Goal: Information Seeking & Learning: Check status

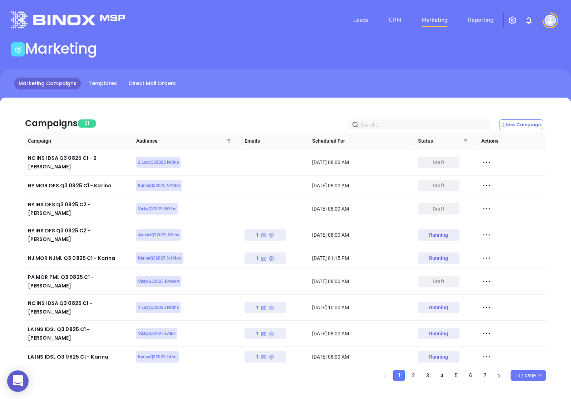
click at [488, 375] on icon at bounding box center [486, 380] width 11 height 11
click at [508, 281] on div "View Report" at bounding box center [519, 278] width 65 height 8
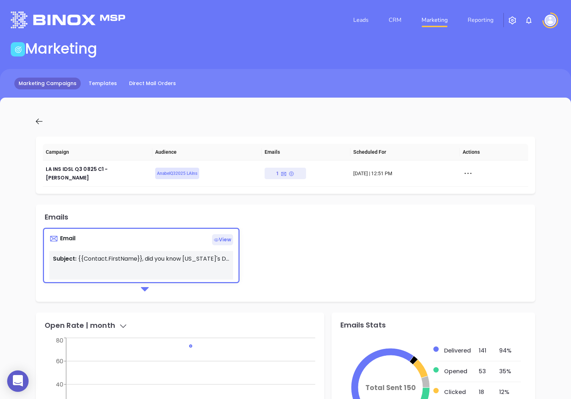
click at [66, 78] on link "Marketing Campaigns" at bounding box center [47, 84] width 67 height 12
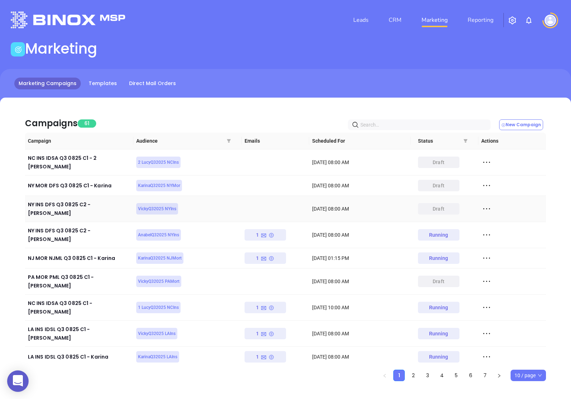
click at [489, 204] on icon at bounding box center [486, 209] width 11 height 11
click at [493, 210] on div "Edit" at bounding box center [519, 213] width 65 height 8
click at [226, 109] on div "Campaigns 61 New Campaign" at bounding box center [285, 120] width 521 height 24
click at [230, 111] on div "Campaigns 61 New Campaign" at bounding box center [285, 120] width 521 height 24
click at [214, 113] on div "Campaigns 61 New Campaign" at bounding box center [285, 120] width 521 height 24
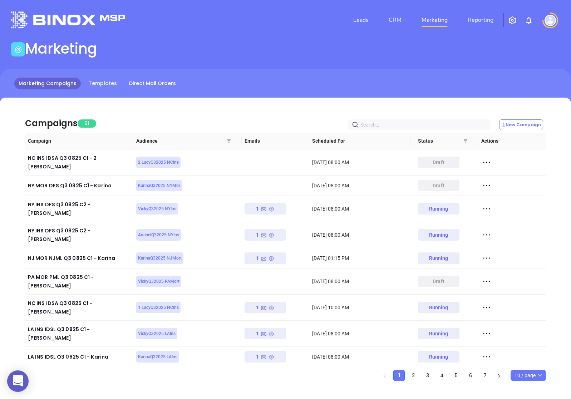
click at [184, 114] on div "Campaigns 61 New Campaign" at bounding box center [285, 120] width 521 height 24
click at [203, 115] on div "Campaigns 61 New Campaign" at bounding box center [285, 120] width 521 height 24
click at [226, 120] on div "Campaigns 61 New Campaign" at bounding box center [285, 120] width 521 height 24
click at [196, 118] on div "Campaigns 61 New Campaign" at bounding box center [285, 120] width 521 height 24
click at [206, 117] on div "Campaigns 61 New Campaign" at bounding box center [285, 120] width 521 height 24
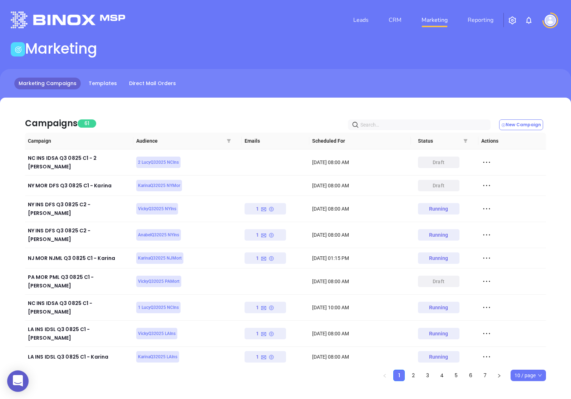
click at [196, 114] on div "Campaigns 61 New Campaign" at bounding box center [285, 120] width 521 height 24
click at [155, 108] on div "Campaigns 61 New Campaign Campaign Audience Emails Scheduled For Status Actions…" at bounding box center [285, 252] width 571 height 309
click at [170, 118] on div "Campaigns 61 New Campaign" at bounding box center [285, 120] width 521 height 24
click at [231, 117] on div "Campaigns 61 New Campaign" at bounding box center [285, 120] width 521 height 24
click at [283, 116] on div "Campaigns 61 New Campaign" at bounding box center [285, 120] width 521 height 24
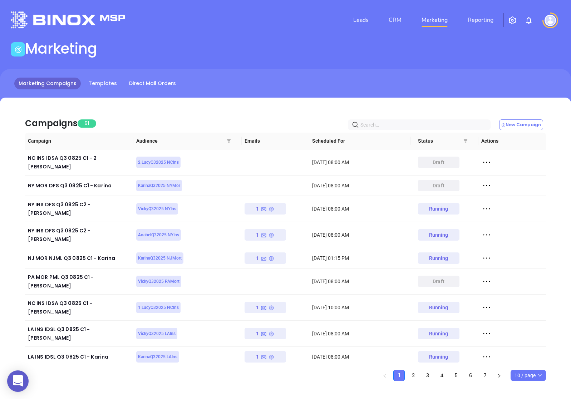
click at [254, 99] on div "Campaigns 61 New Campaign Campaign Audience Emails Scheduled For Status Actions…" at bounding box center [285, 252] width 571 height 309
click at [261, 104] on div "Campaigns 61 New Campaign Campaign Audience Emails Scheduled For Status Actions…" at bounding box center [285, 252] width 571 height 309
click at [400, 21] on link "CRM" at bounding box center [395, 20] width 19 height 14
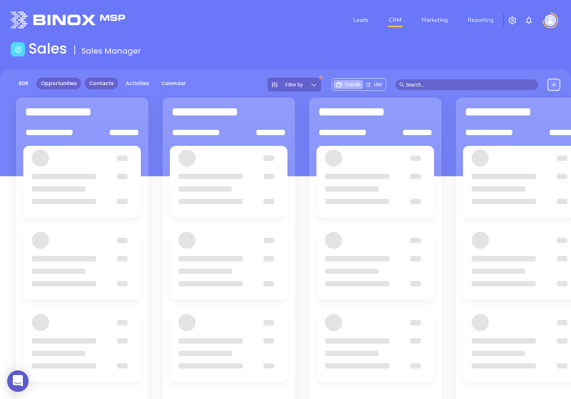
click at [103, 83] on link "Contacts" at bounding box center [101, 84] width 33 height 12
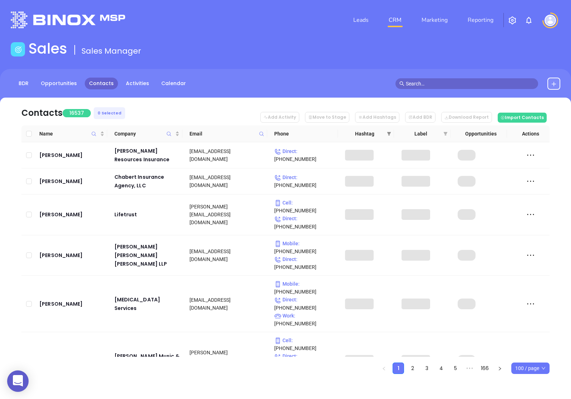
click at [388, 135] on icon "filter" at bounding box center [389, 134] width 4 height 4
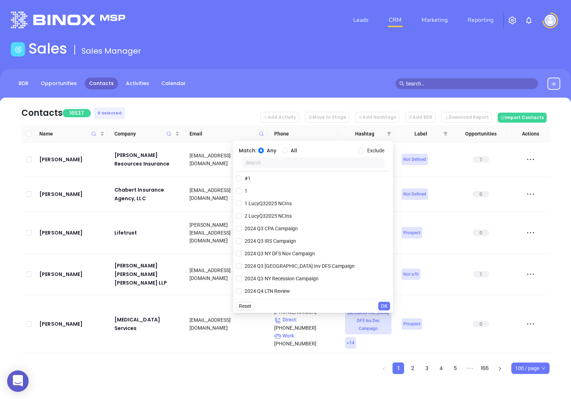
click at [305, 167] on input "text" at bounding box center [313, 162] width 143 height 11
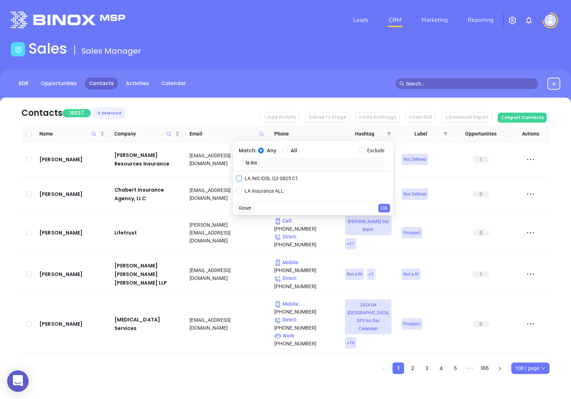
type input "la ins"
click at [282, 177] on span "LA INS IDSL Q3 0825 C1" at bounding box center [271, 179] width 59 height 8
click at [242, 177] on input "LA INS IDSL Q3 0825 C1" at bounding box center [239, 179] width 6 height 6
checkbox input "true"
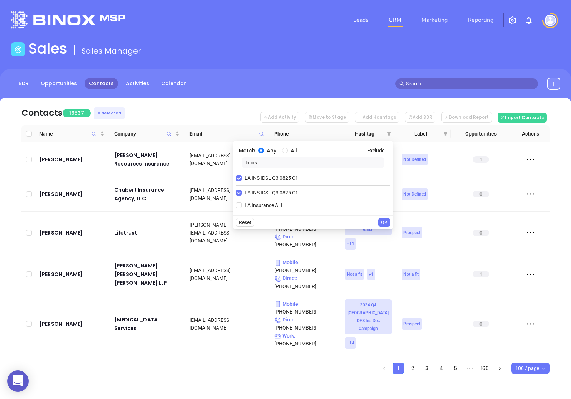
click at [384, 226] on span "OK" at bounding box center [384, 223] width 7 height 8
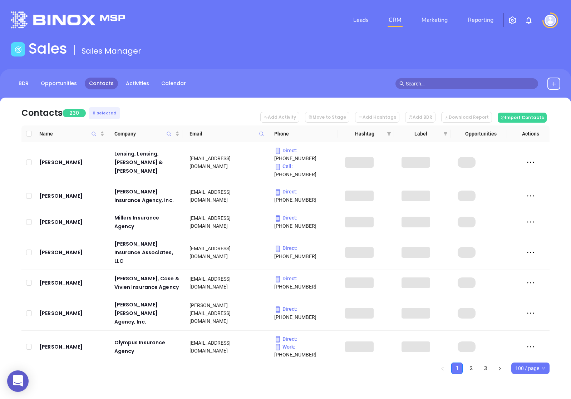
click at [532, 368] on span "100 / page" at bounding box center [530, 368] width 30 height 11
click at [533, 357] on div "500 / page" at bounding box center [530, 354] width 27 height 8
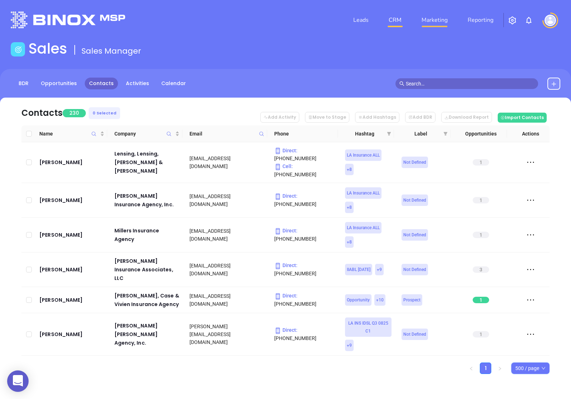
click at [434, 21] on link "Marketing" at bounding box center [435, 20] width 32 height 14
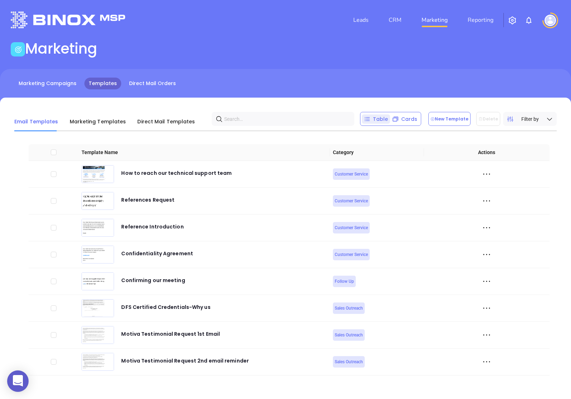
click at [47, 72] on div "Marketing Campaigns Templates Direct Mail Orders" at bounding box center [285, 87] width 571 height 36
click at [47, 84] on link "Marketing Campaigns" at bounding box center [47, 84] width 67 height 12
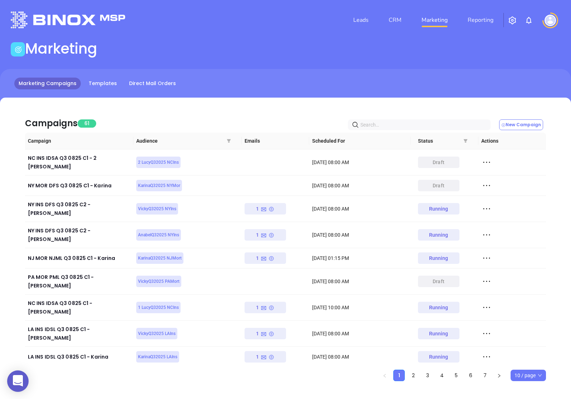
click at [482, 375] on icon at bounding box center [486, 380] width 11 height 11
click at [520, 278] on div "View Report" at bounding box center [519, 278] width 65 height 8
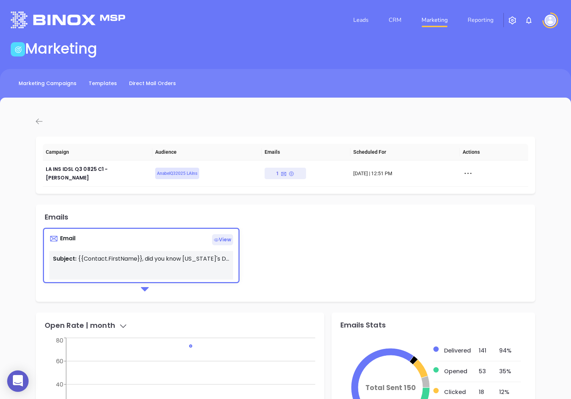
click at [38, 123] on icon at bounding box center [39, 122] width 7 height 6
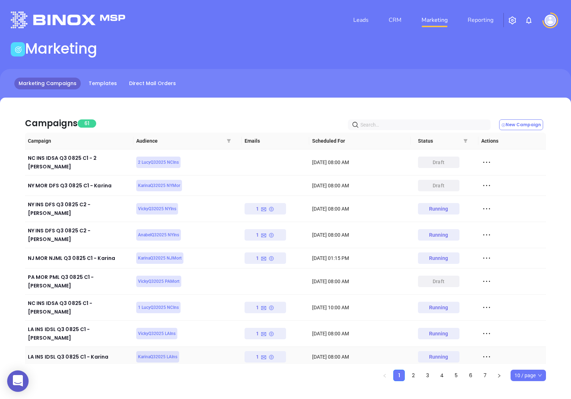
click at [491, 352] on icon at bounding box center [486, 357] width 11 height 11
click at [496, 333] on div "View Report" at bounding box center [519, 336] width 65 height 8
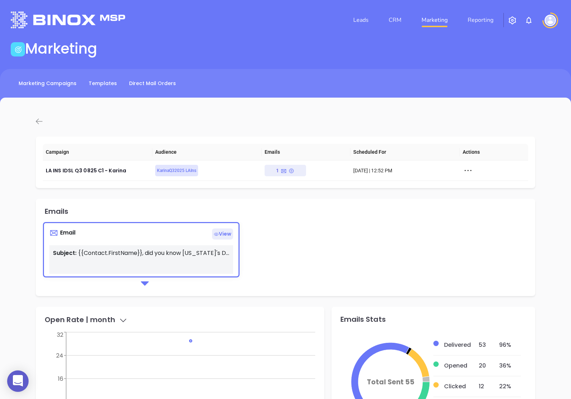
click at [41, 122] on icon at bounding box center [39, 122] width 7 height 6
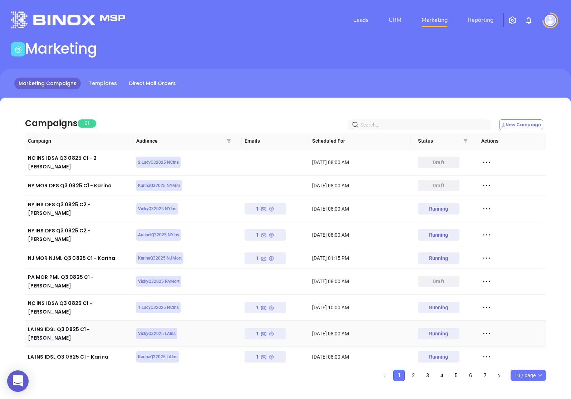
click at [486, 328] on icon at bounding box center [486, 333] width 11 height 11
click at [489, 312] on div "View Report" at bounding box center [519, 315] width 65 height 8
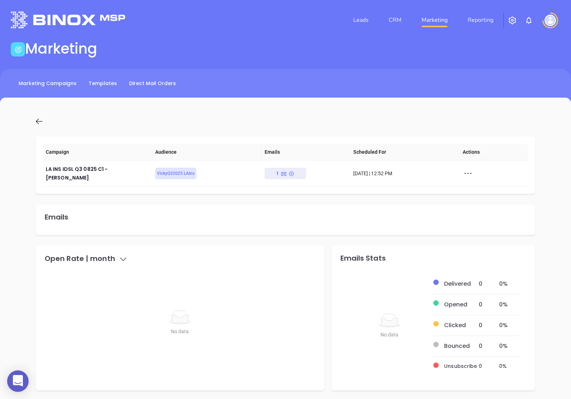
click at [40, 122] on icon at bounding box center [39, 121] width 9 height 9
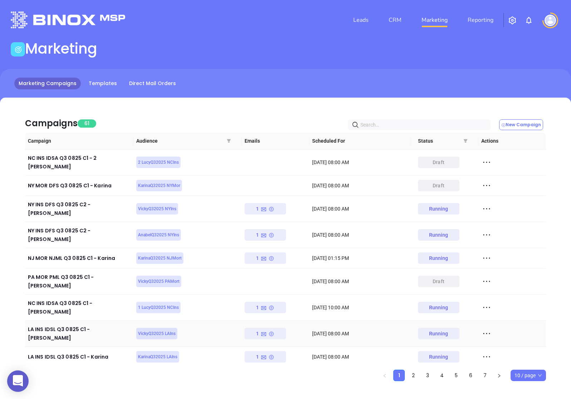
click at [490, 328] on icon at bounding box center [486, 333] width 11 height 11
click at [497, 327] on div "View" at bounding box center [519, 328] width 65 height 8
click at [259, 112] on div "Campaigns 61 New Campaign" at bounding box center [285, 120] width 521 height 24
click at [226, 115] on div "Campaigns 61 New Campaign" at bounding box center [285, 120] width 521 height 24
click at [245, 116] on div "Campaigns 61 New Campaign" at bounding box center [285, 120] width 521 height 24
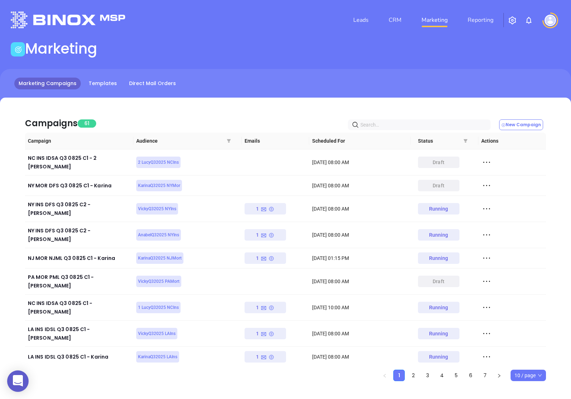
click at [205, 112] on div "Campaigns 61 New Campaign" at bounding box center [285, 120] width 521 height 24
click at [229, 102] on div "Campaigns 61 New Campaign Campaign Audience Emails Scheduled For Status Actions…" at bounding box center [285, 252] width 571 height 309
click at [242, 105] on div "Campaigns 61 New Campaign Campaign Audience Emails Scheduled For Status Actions…" at bounding box center [285, 252] width 571 height 309
click at [241, 105] on div "Campaigns 61 New Campaign Campaign Audience Emails Scheduled For Status Actions…" at bounding box center [285, 252] width 571 height 309
click at [180, 110] on div "Campaigns 61 New Campaign" at bounding box center [285, 120] width 521 height 24
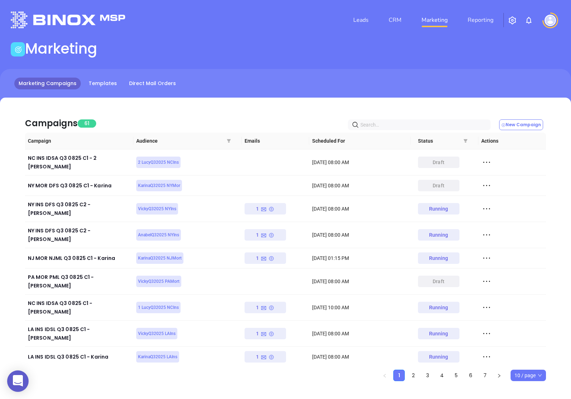
click at [153, 112] on div "Campaigns 61 New Campaign" at bounding box center [285, 120] width 521 height 24
click at [160, 105] on div "Campaigns 61 New Campaign Campaign Audience Emails Scheduled For Status Actions…" at bounding box center [285, 252] width 571 height 309
click at [165, 105] on div "Campaigns 61 New Campaign Campaign Audience Emails Scheduled For Status Actions…" at bounding box center [285, 252] width 571 height 309
click at [173, 107] on div "Campaigns 61 New Campaign Campaign Audience Emails Scheduled For Status Actions…" at bounding box center [285, 252] width 571 height 309
click at [208, 114] on div "Campaigns 61 New Campaign" at bounding box center [285, 120] width 521 height 24
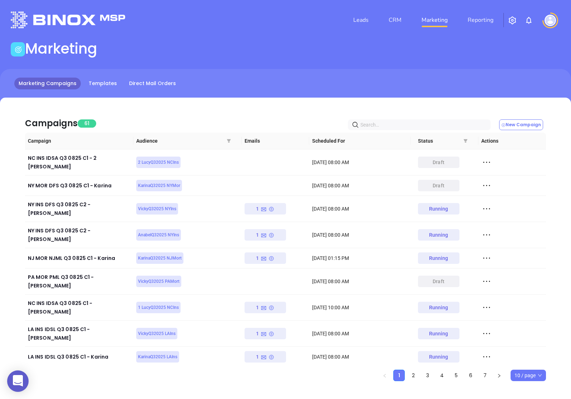
click at [218, 112] on div "Campaigns 61 New Campaign" at bounding box center [285, 120] width 521 height 24
